Goal: Find specific page/section: Find specific page/section

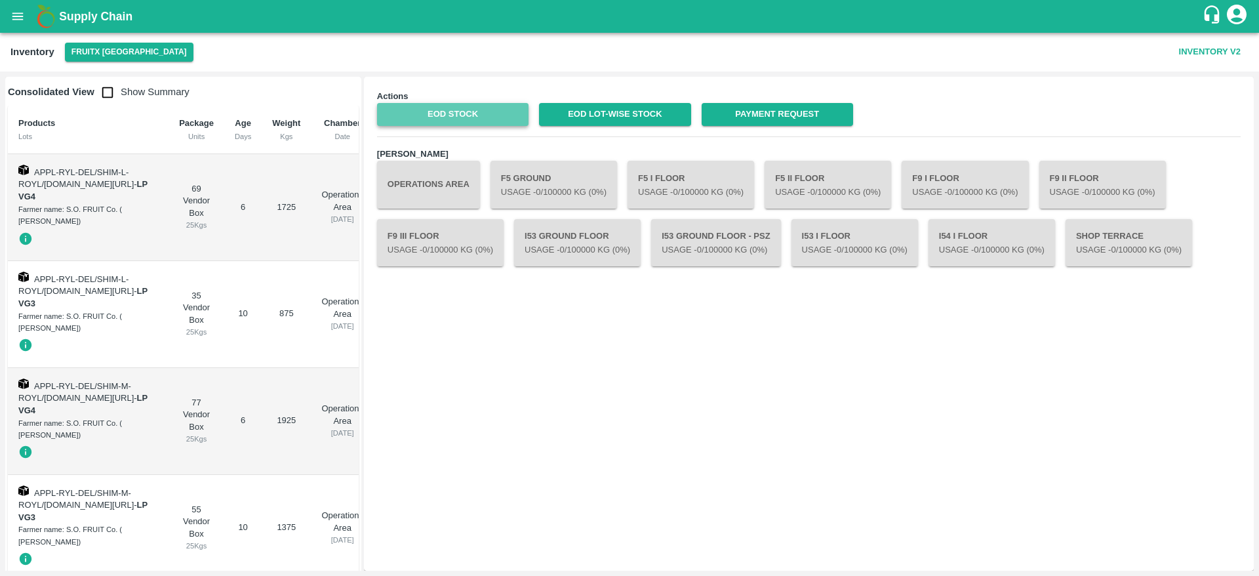
drag, startPoint x: 0, startPoint y: 0, endPoint x: 453, endPoint y: 111, distance: 466.7
click at [453, 111] on link "EOD Stock" at bounding box center [452, 114] width 151 height 23
